Goal: Task Accomplishment & Management: Manage account settings

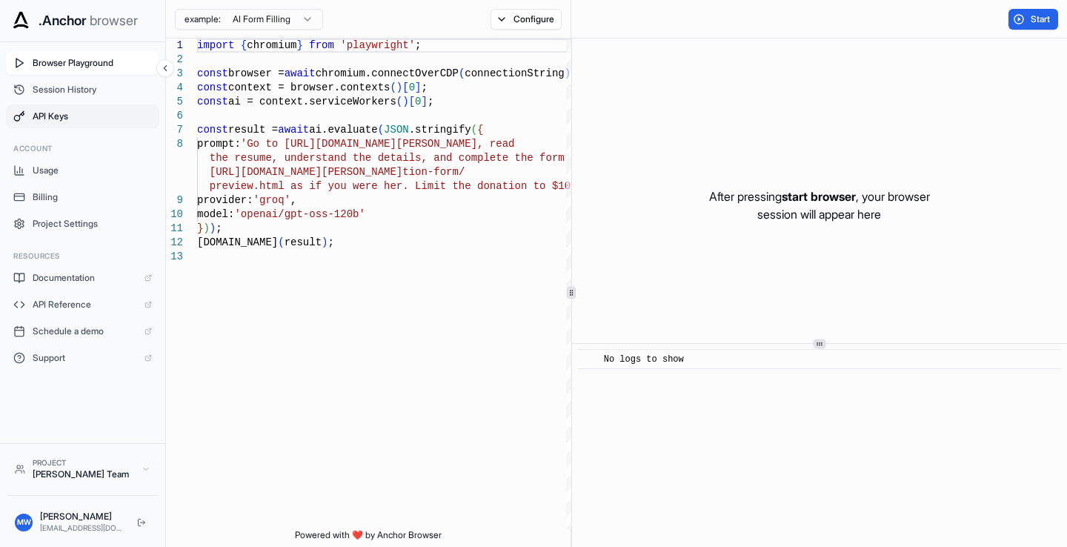
click at [56, 119] on span "API Keys" at bounding box center [92, 116] width 119 height 12
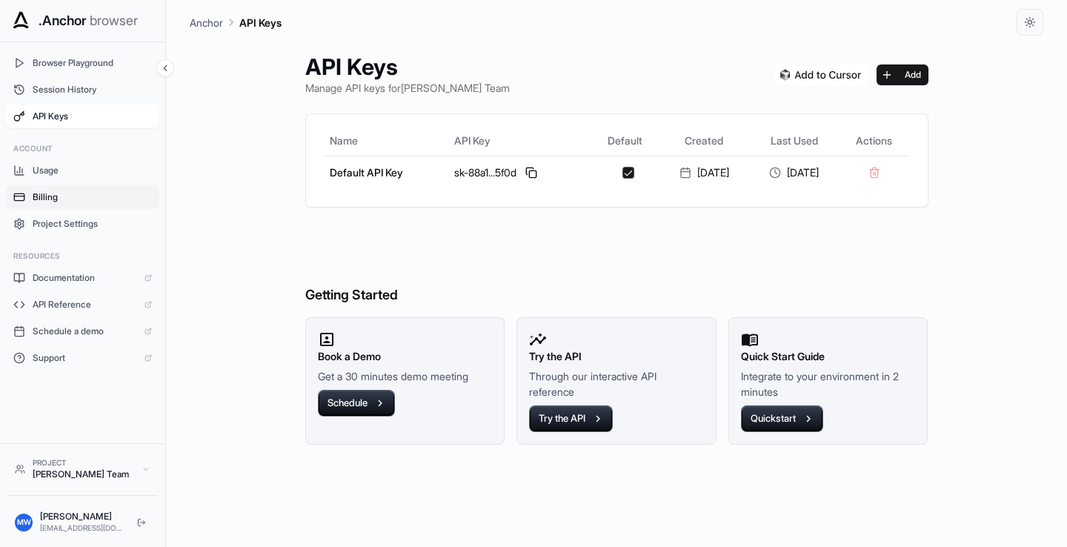
click at [51, 191] on span "Billing" at bounding box center [92, 197] width 119 height 12
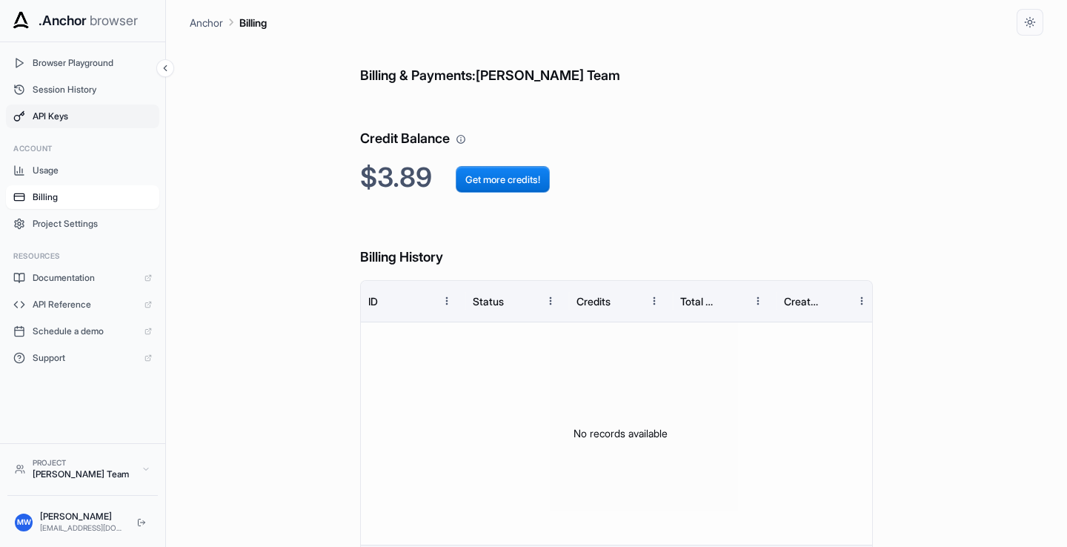
click at [53, 116] on span "API Keys" at bounding box center [92, 116] width 119 height 12
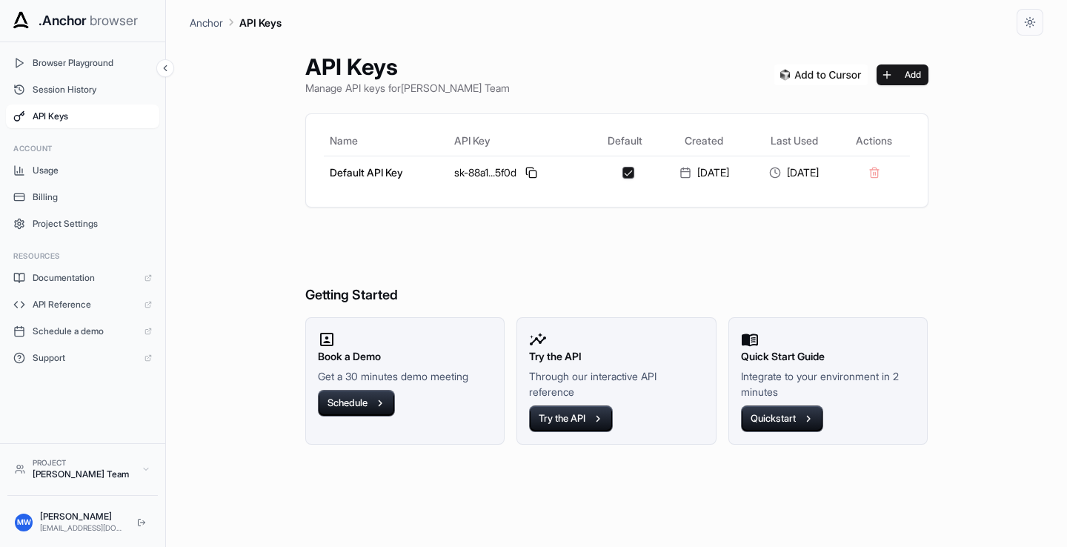
click at [825, 70] on img at bounding box center [821, 74] width 93 height 21
click at [910, 68] on button "Add" at bounding box center [903, 74] width 52 height 21
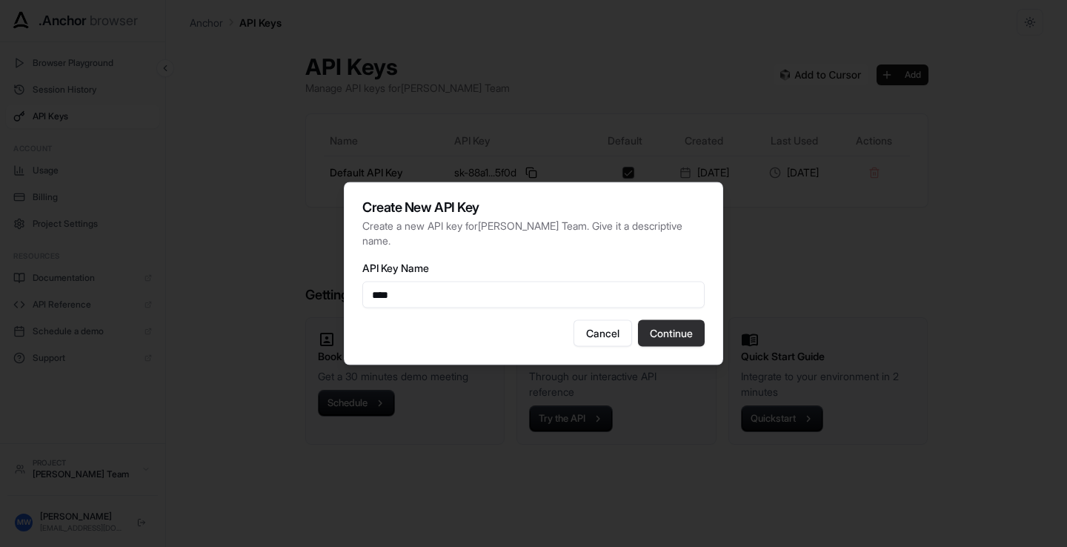
type input "****"
click at [689, 334] on button "Continue" at bounding box center [671, 333] width 67 height 27
click at [655, 334] on button "Continue" at bounding box center [671, 333] width 67 height 27
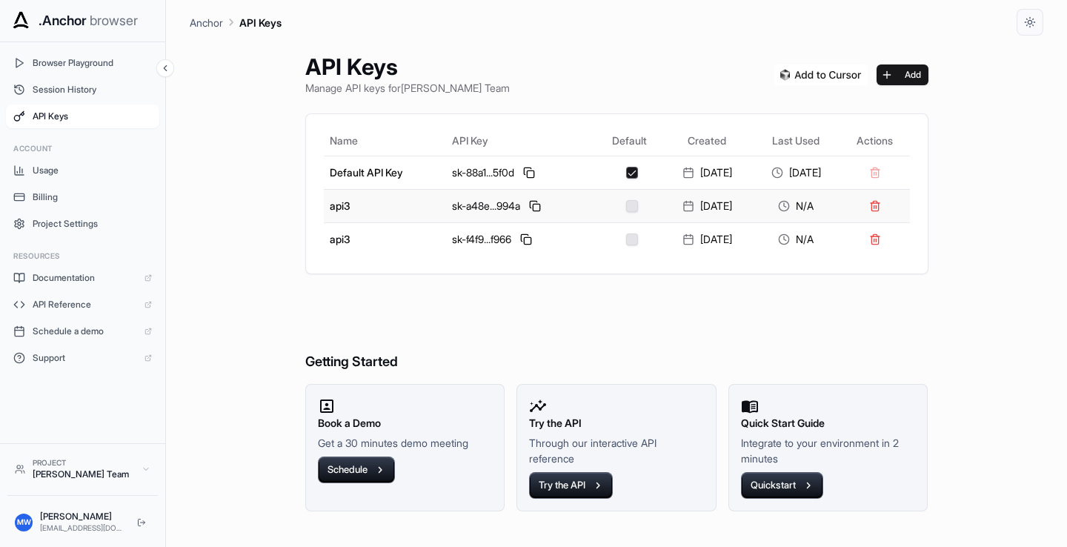
click at [626, 205] on button "button" at bounding box center [632, 206] width 12 height 12
click at [526, 207] on button at bounding box center [535, 206] width 18 height 18
